Goal: Information Seeking & Learning: Check status

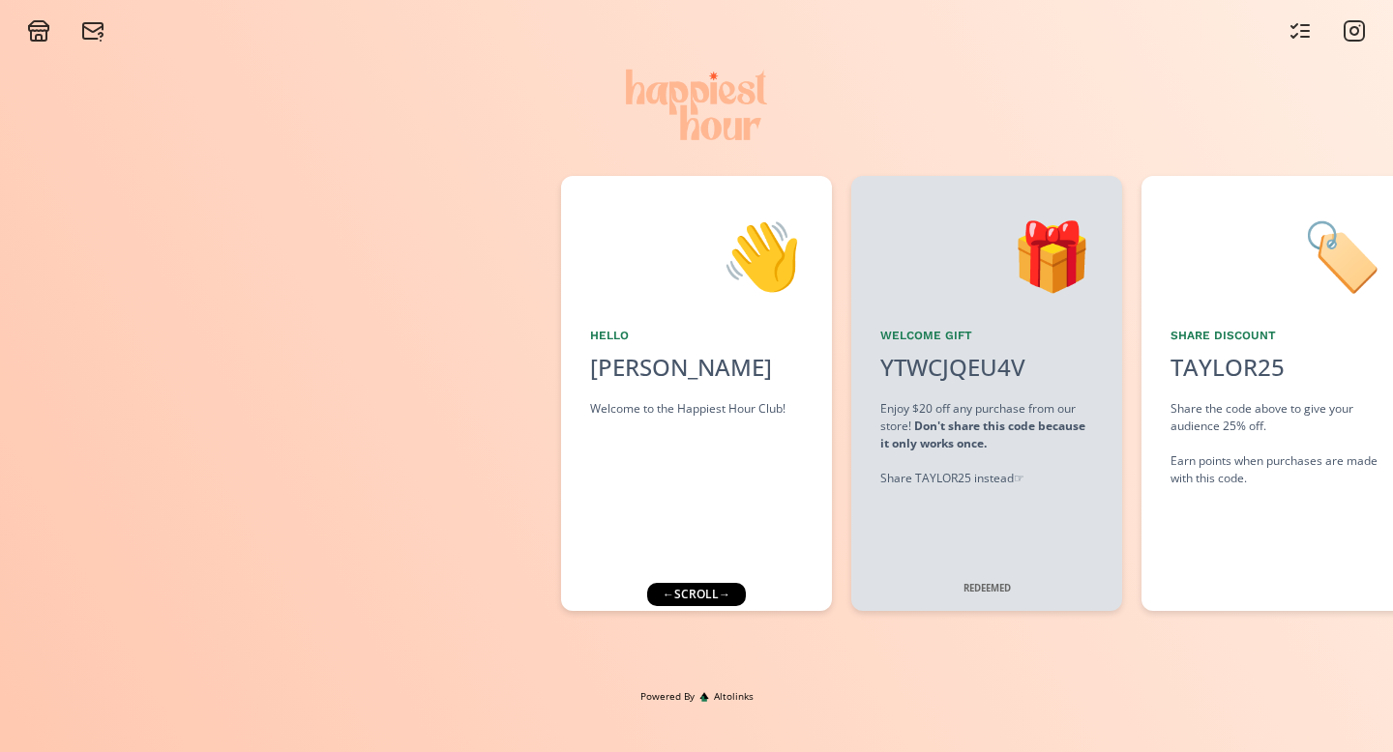
click at [702, 599] on div "← scroll →" at bounding box center [696, 594] width 99 height 23
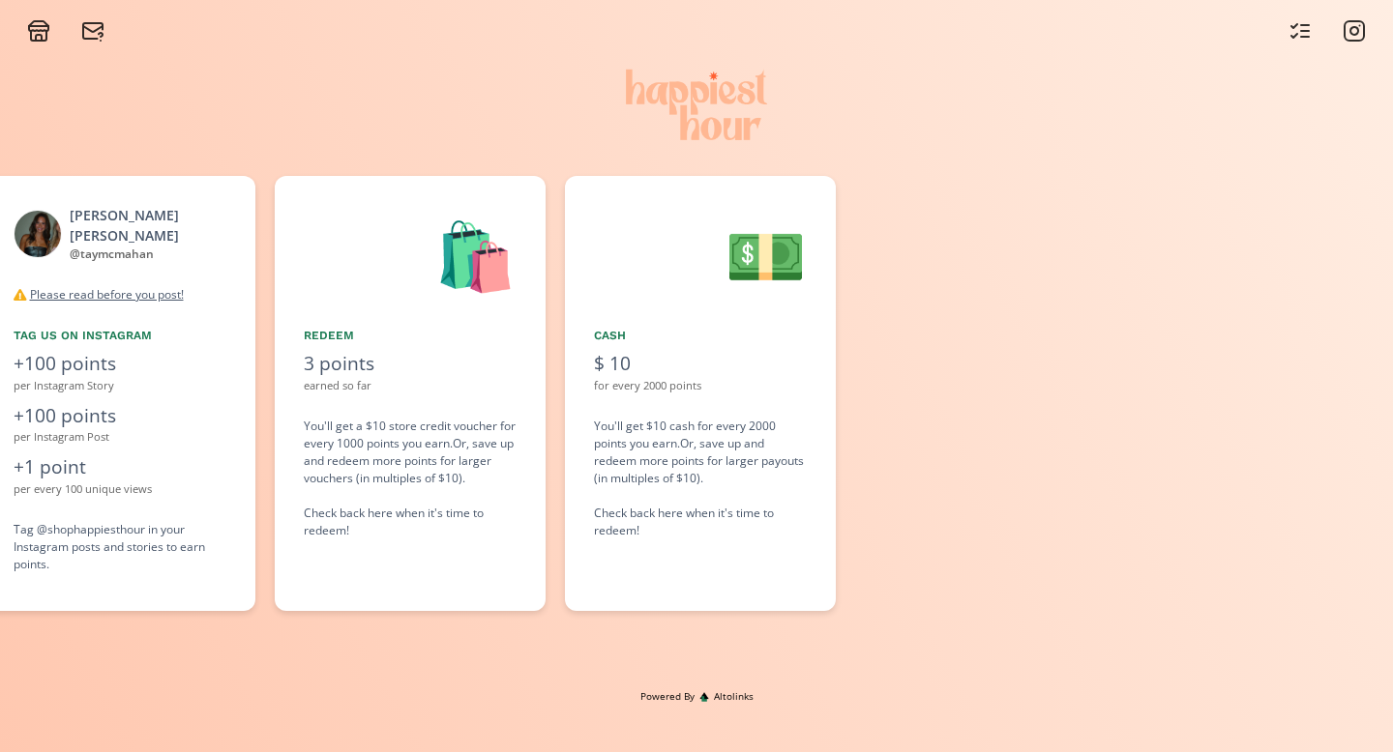
scroll to position [0, 2031]
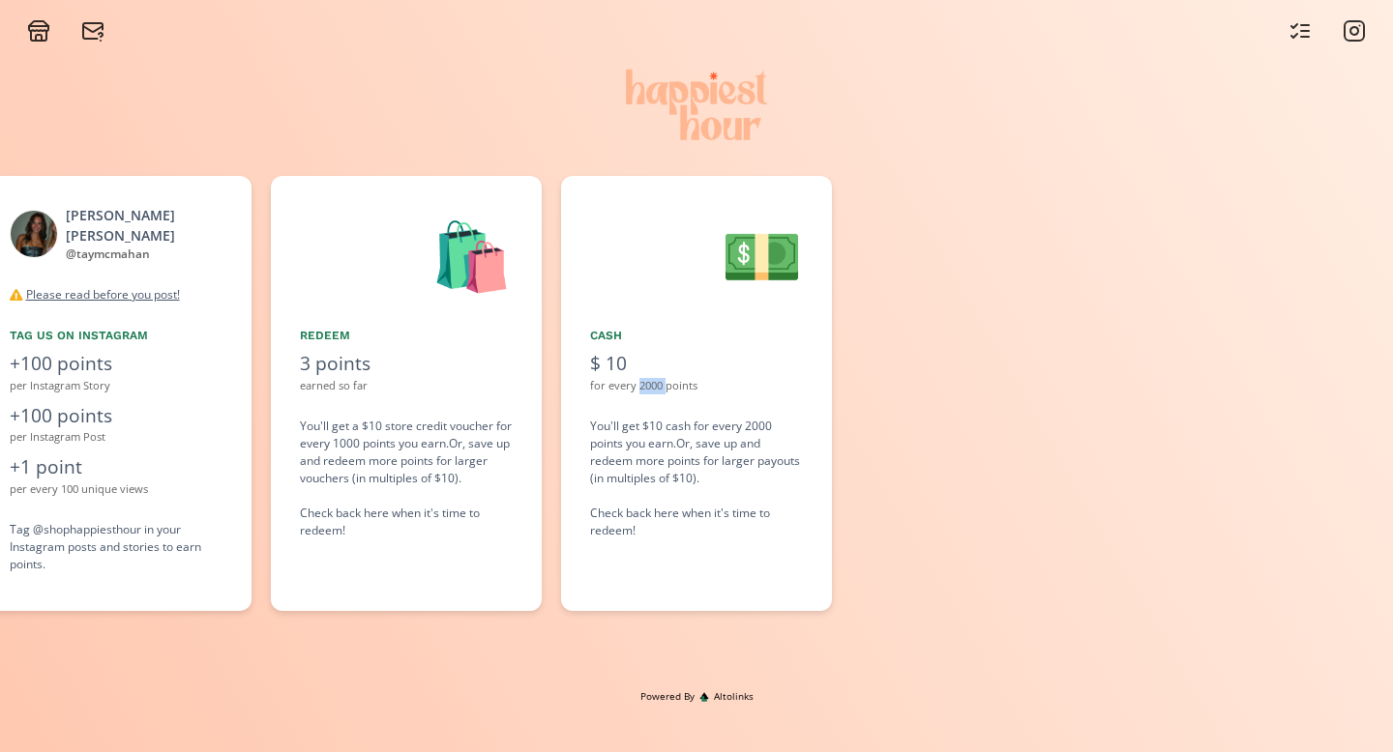
drag, startPoint x: 637, startPoint y: 385, endPoint x: 667, endPoint y: 380, distance: 30.4
click at [667, 380] on div "for every 2000 points" at bounding box center [696, 386] width 213 height 16
click at [468, 379] on div "earned so far" at bounding box center [406, 386] width 213 height 16
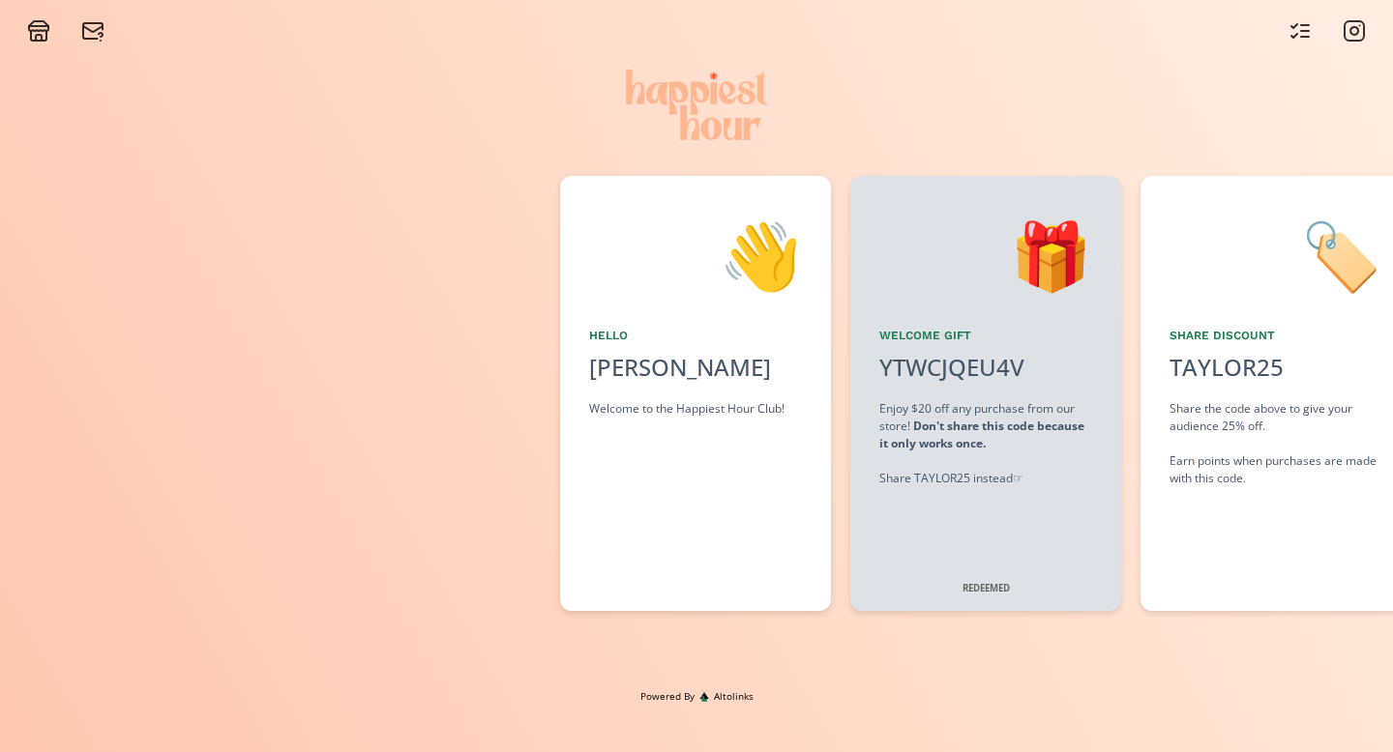
scroll to position [0, 0]
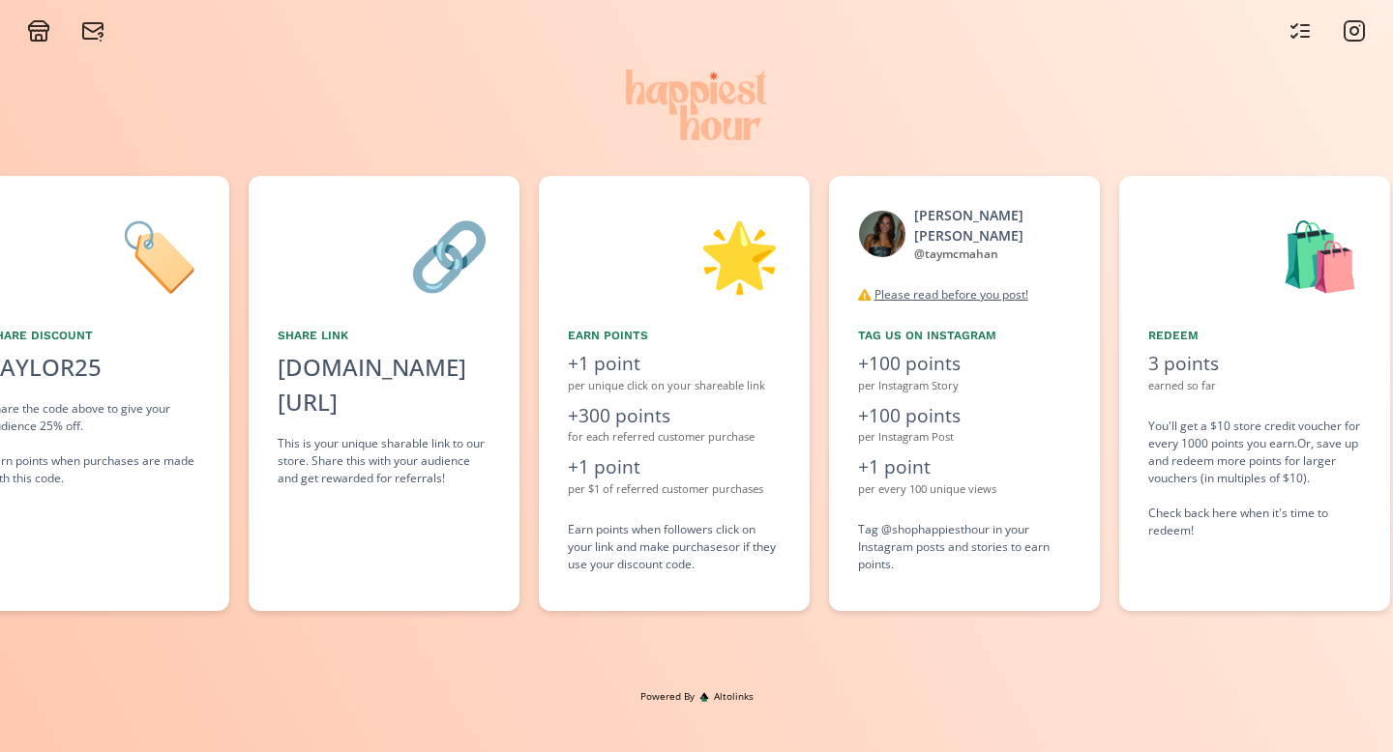
scroll to position [0, 1161]
